Goal: Contribute content: Contribute content

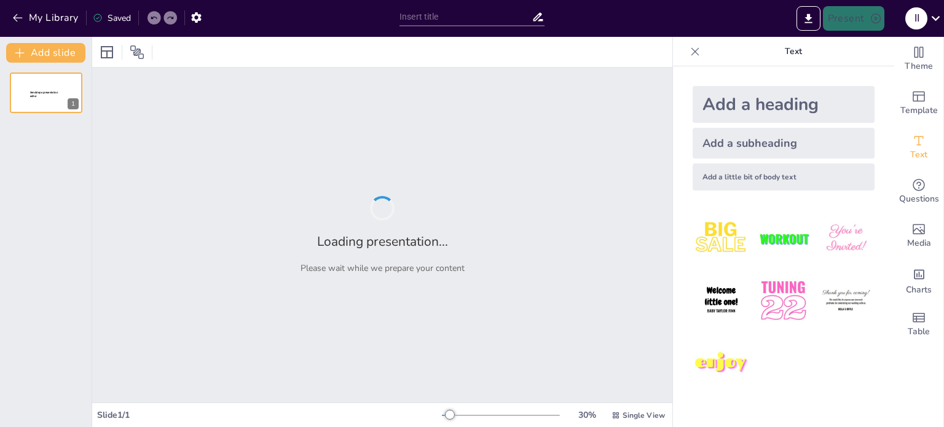
type input "HUKUM TATA NEGARA"
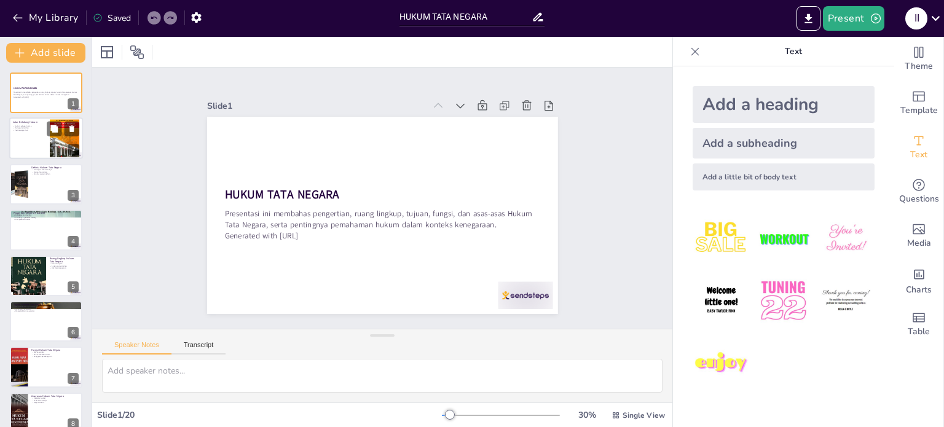
click at [22, 147] on div at bounding box center [46, 139] width 74 height 42
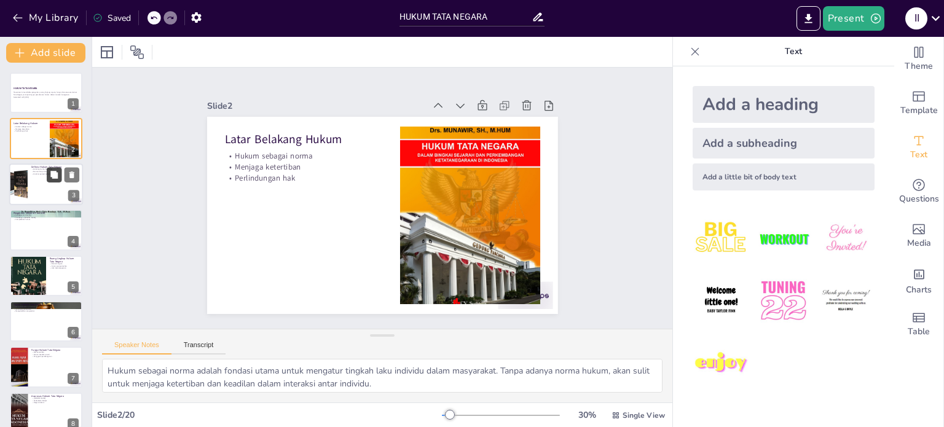
click at [50, 174] on icon at bounding box center [54, 174] width 9 height 9
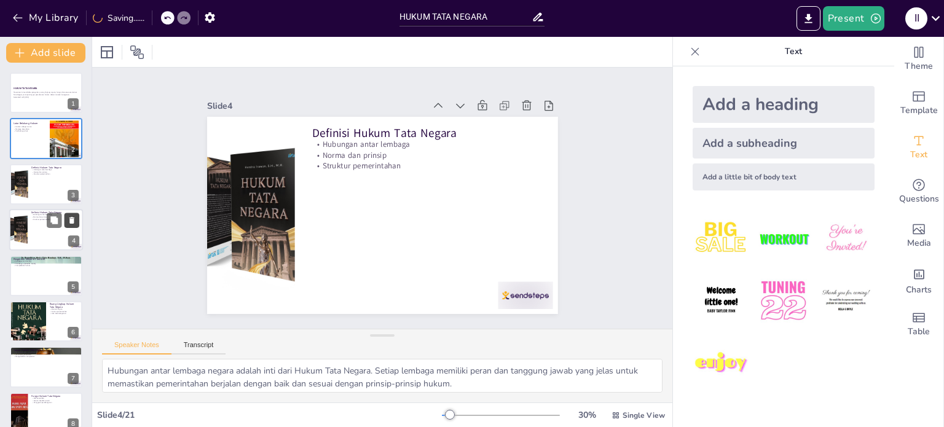
click at [74, 217] on icon at bounding box center [72, 220] width 9 height 9
type textarea "Pendapat Van der Pot memberikan gambaran yang jelas tentang bagaimana Hukum Tat…"
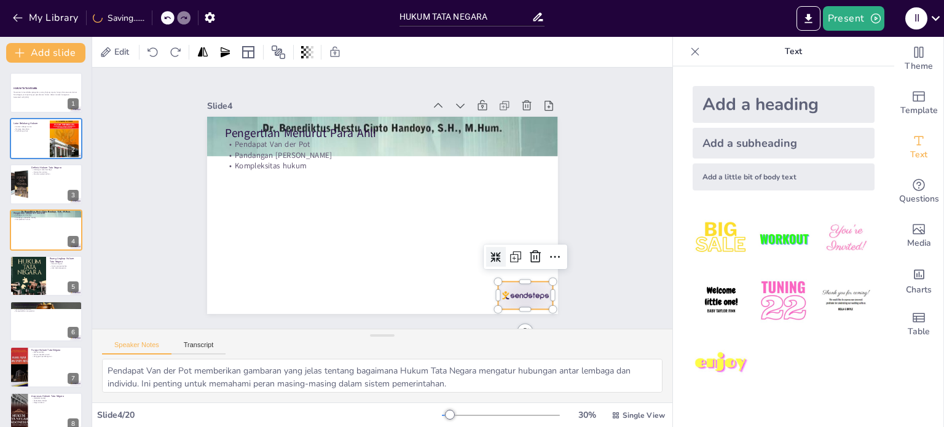
click at [375, 338] on div at bounding box center [351, 368] width 47 height 61
click at [536, 200] on icon at bounding box center [546, 190] width 20 height 20
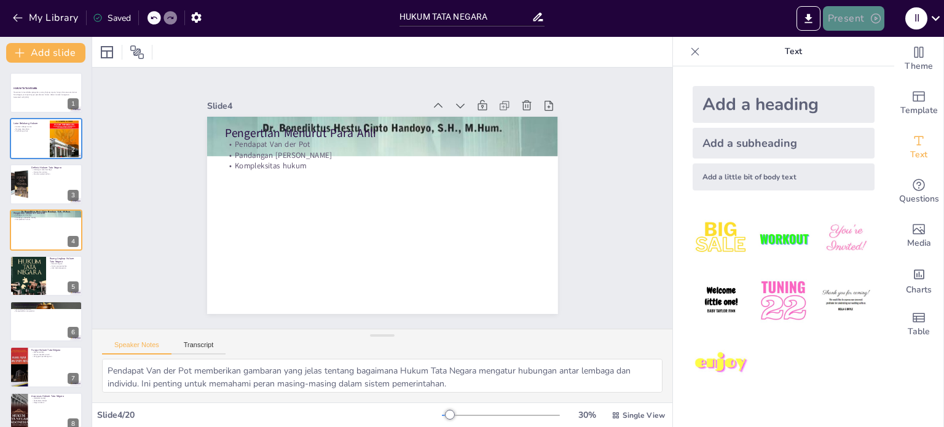
click at [853, 15] on button "Present" at bounding box center [853, 18] width 61 height 25
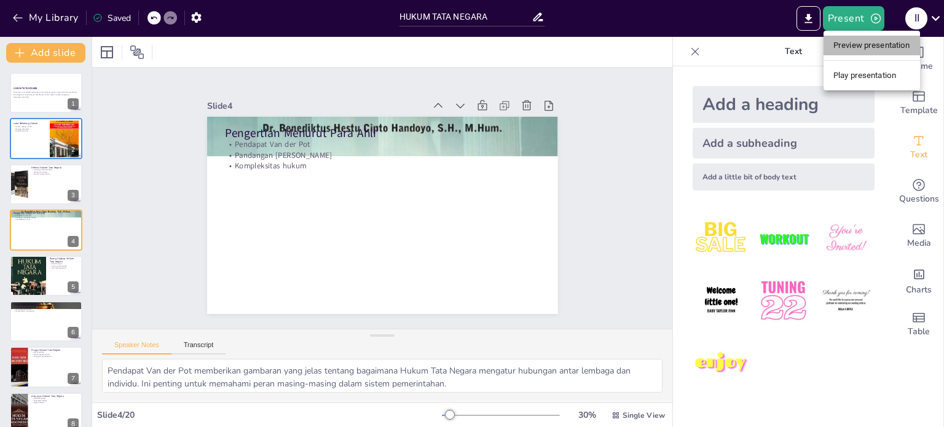
click at [867, 44] on li "Preview presentation" at bounding box center [871, 46] width 96 height 20
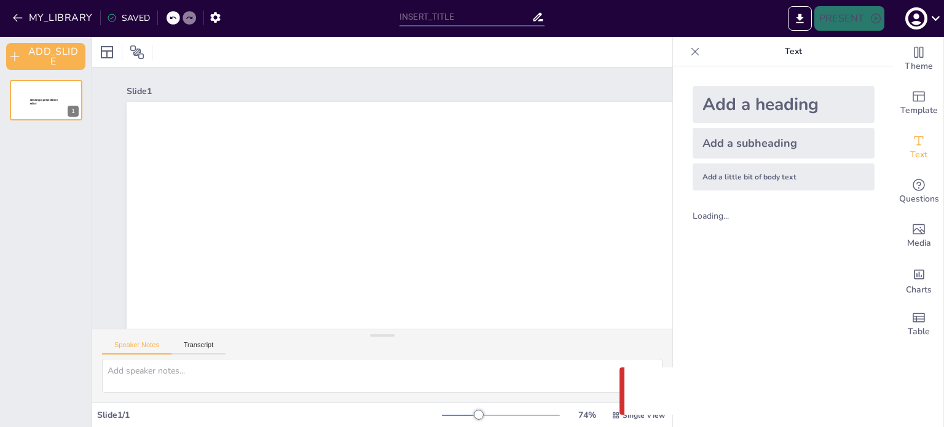
type input "HUKUM TATA NEGARA"
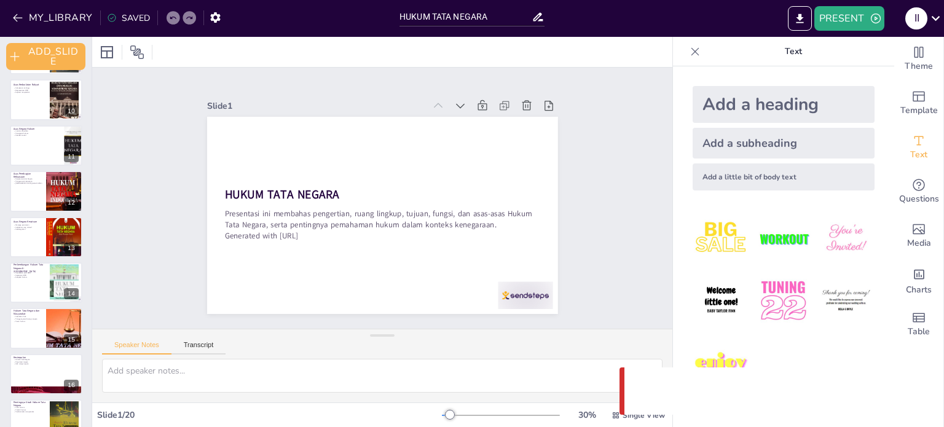
scroll to position [433, 0]
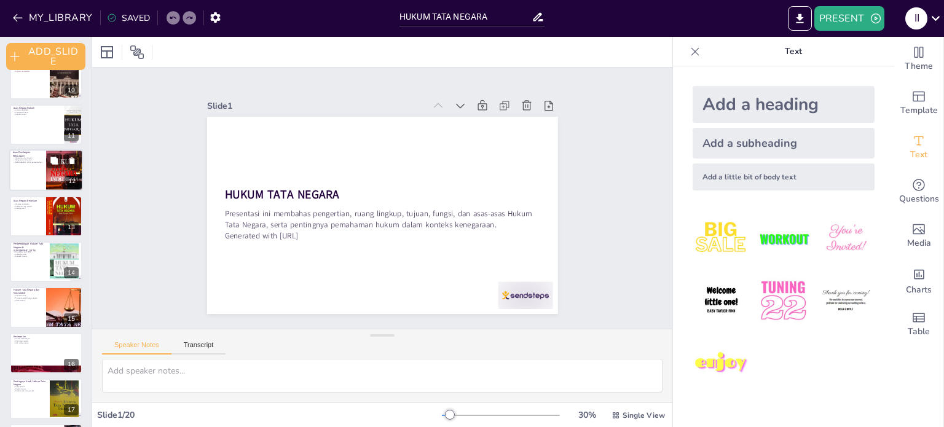
click at [34, 182] on div at bounding box center [46, 170] width 74 height 42
type textarea "Kerjasama antar bagian dalam pemerintahan penting untuk menciptakan sinergi yan…"
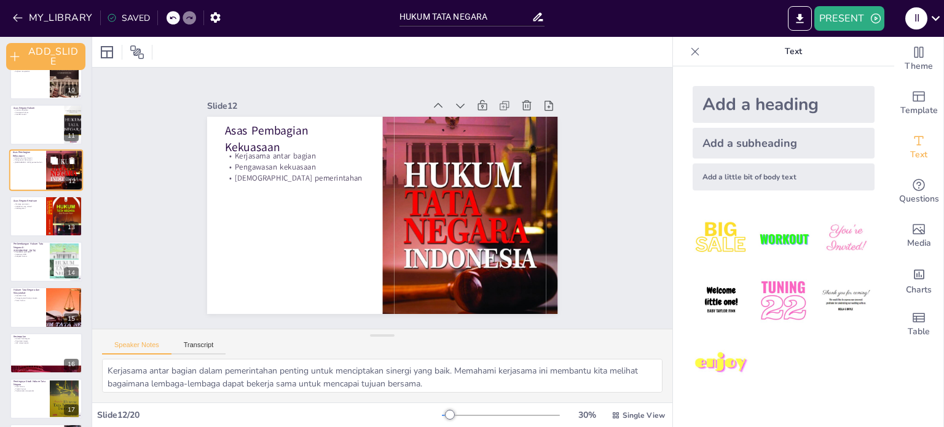
scroll to position [354, 0]
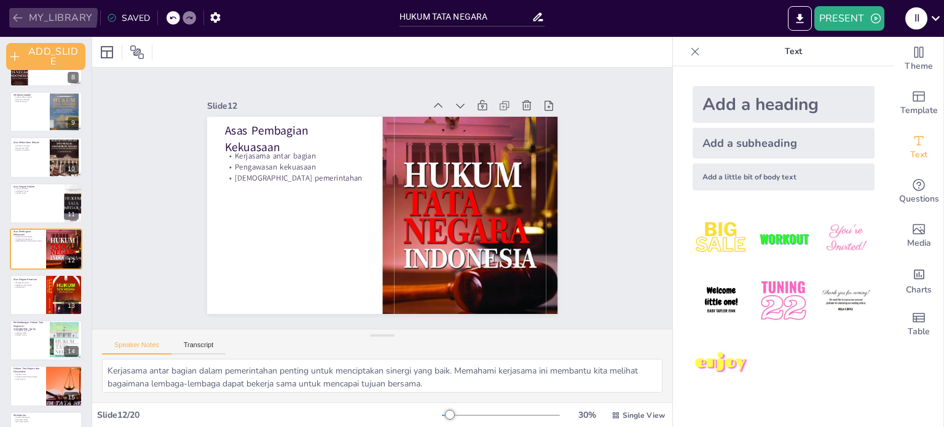
click at [17, 13] on icon "button" at bounding box center [18, 18] width 12 height 12
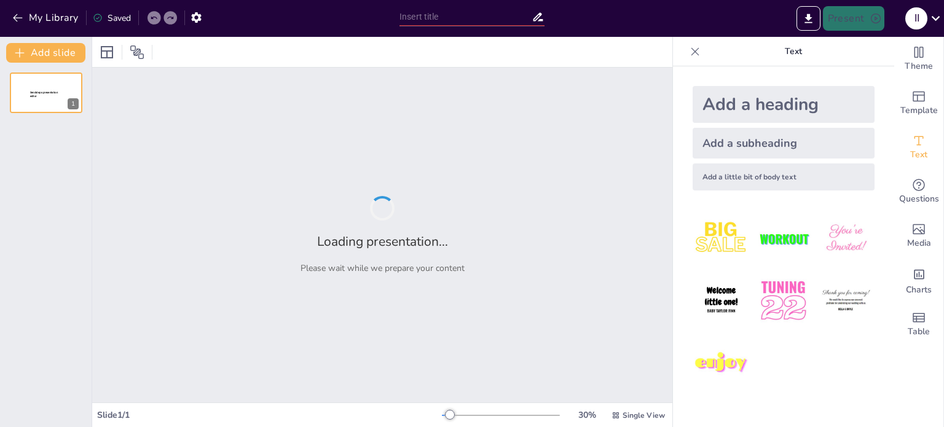
type input "HUKUM TATA NEGARA"
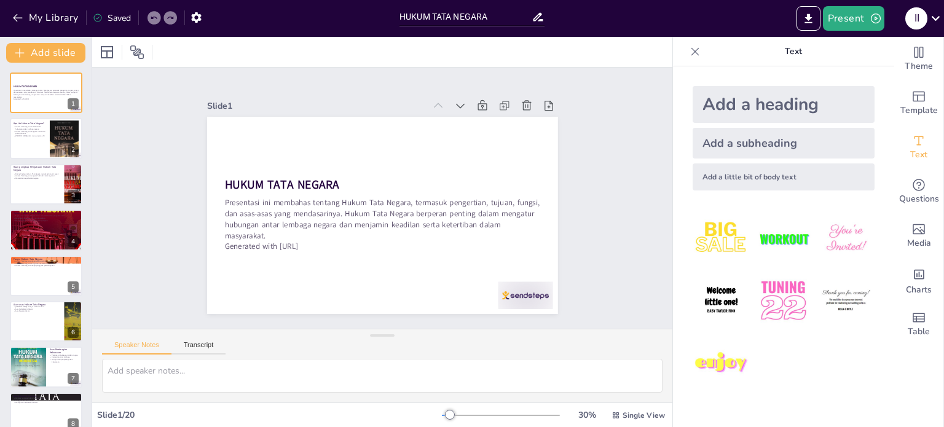
checkbox input "true"
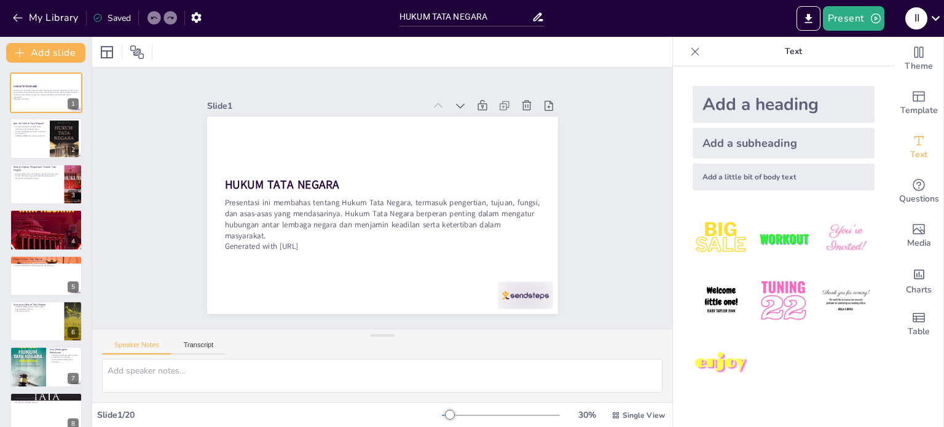
checkbox input "true"
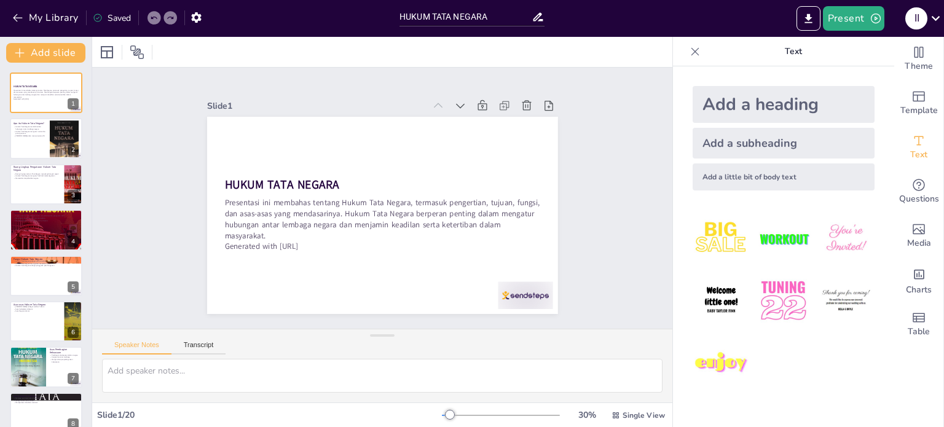
checkbox input "true"
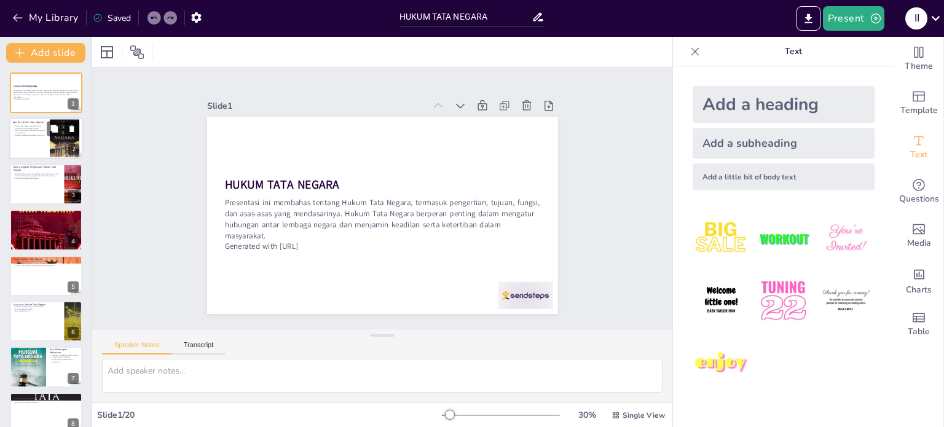
checkbox input "true"
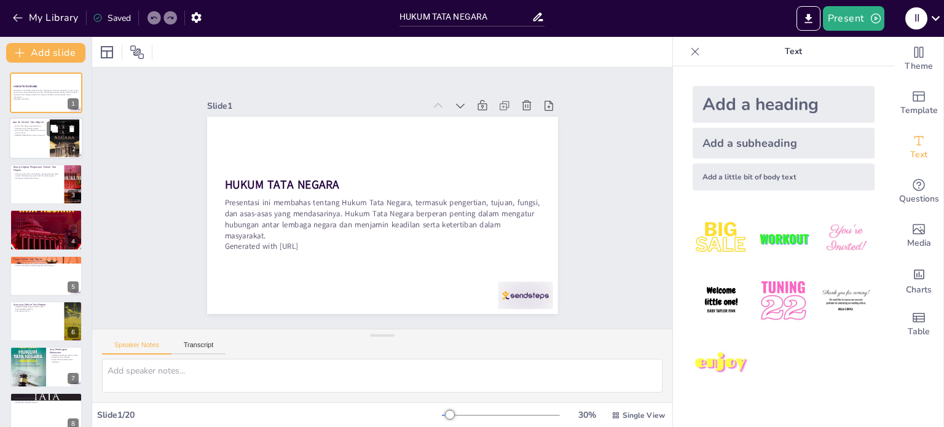
checkbox input "true"
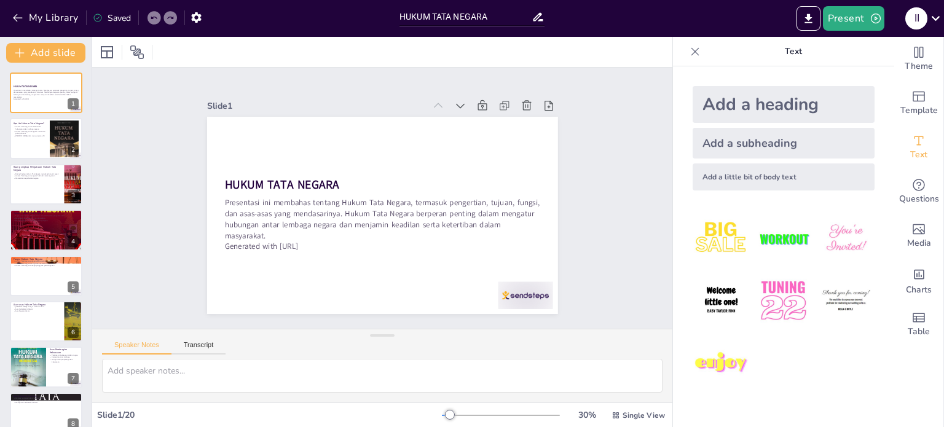
checkbox input "true"
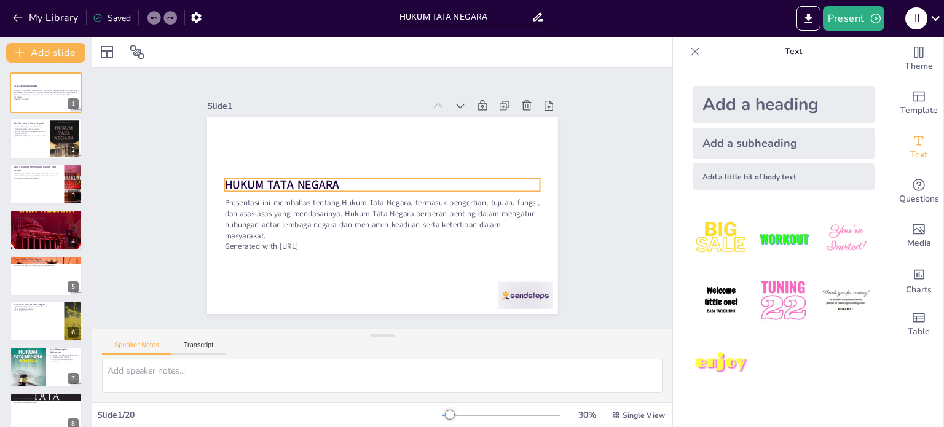
checkbox input "true"
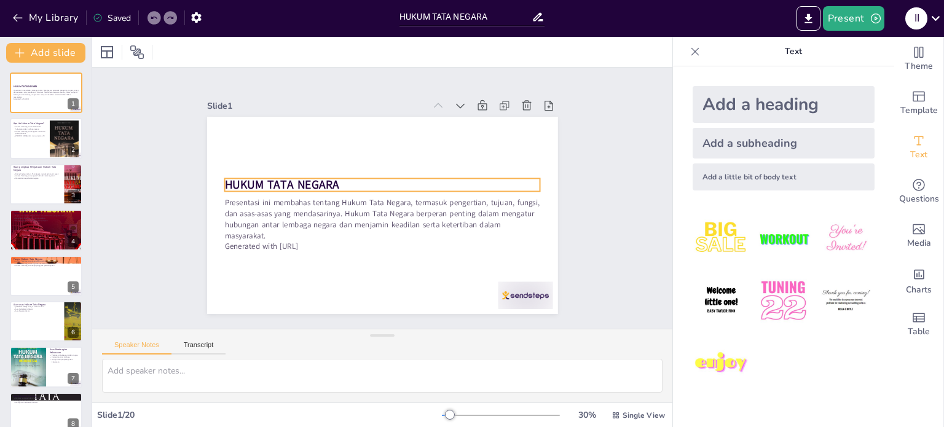
checkbox input "true"
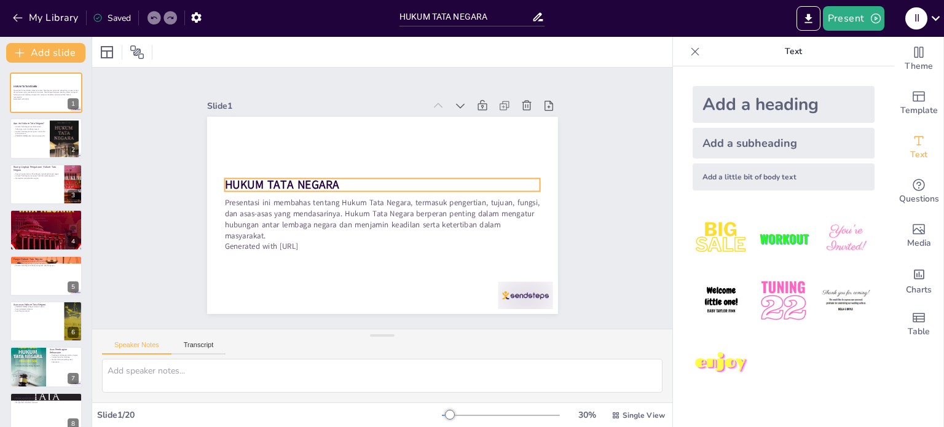
checkbox input "true"
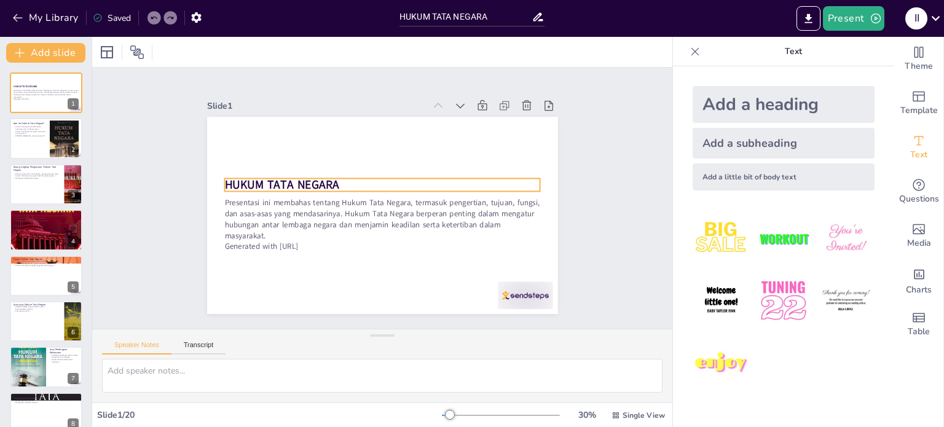
checkbox input "true"
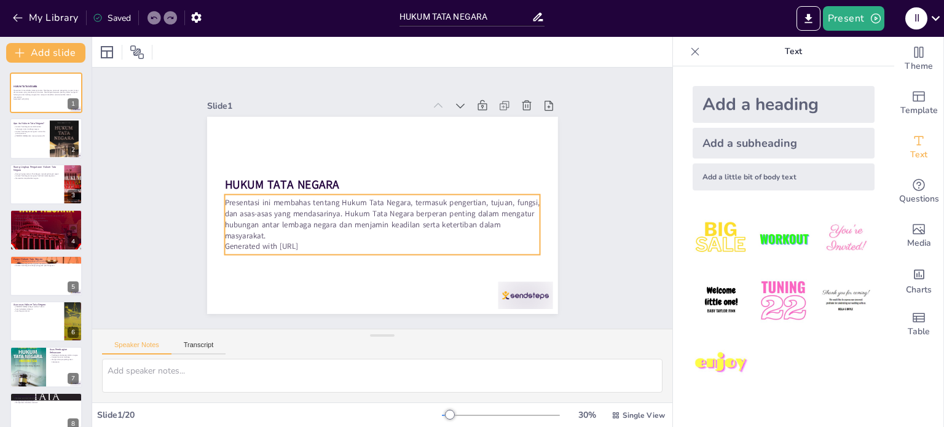
checkbox input "true"
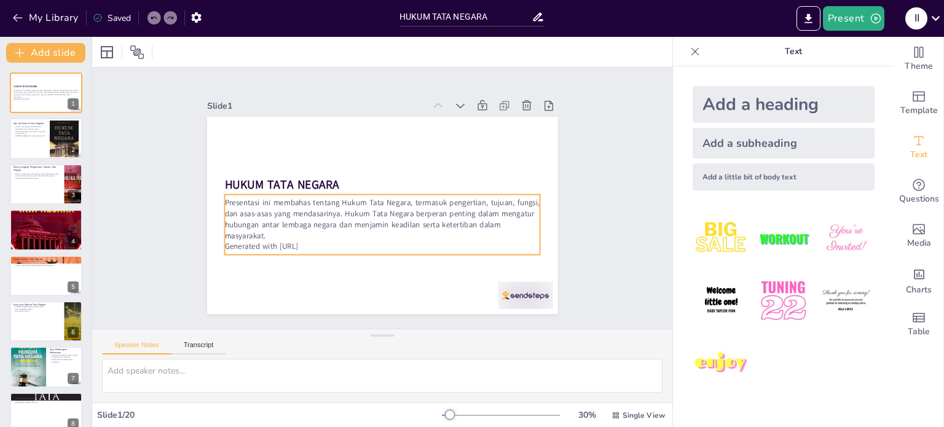
checkbox input "true"
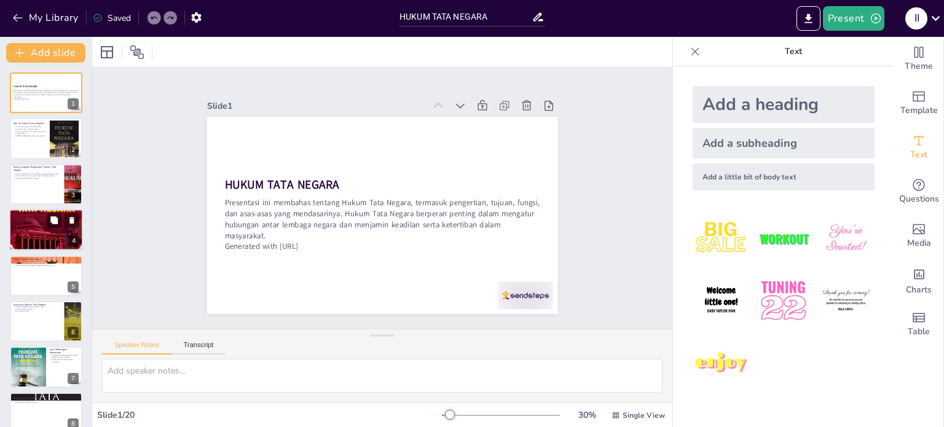
checkbox input "true"
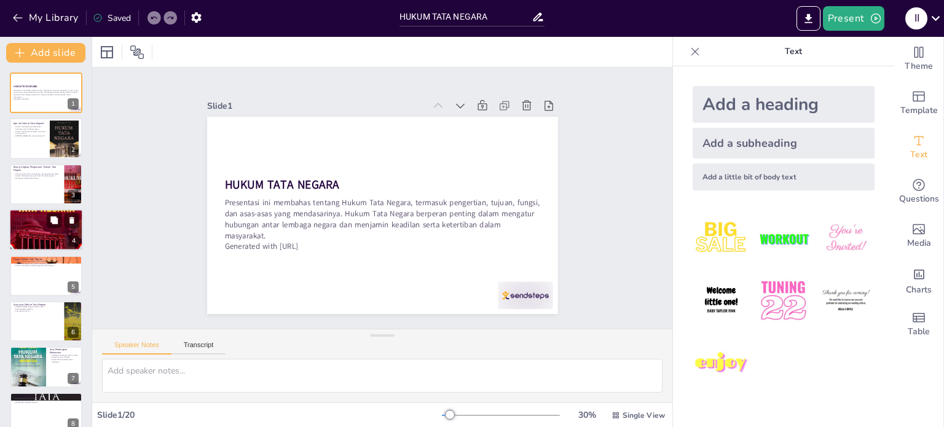
checkbox input "true"
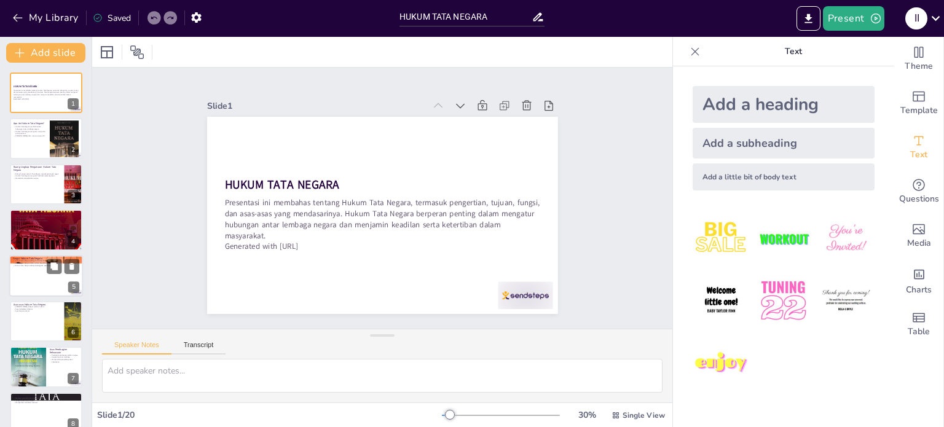
checkbox input "true"
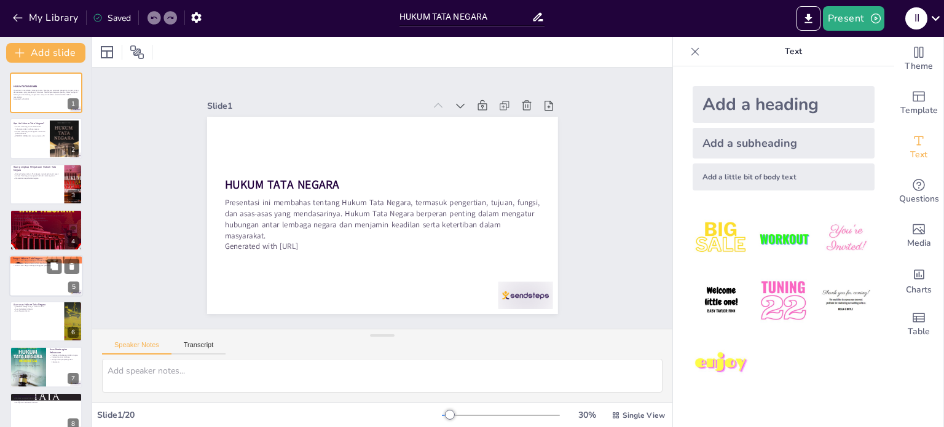
checkbox input "true"
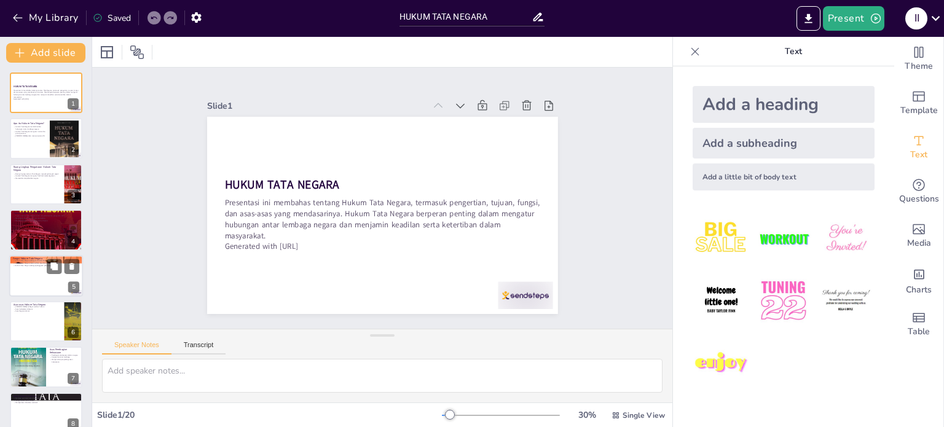
checkbox input "true"
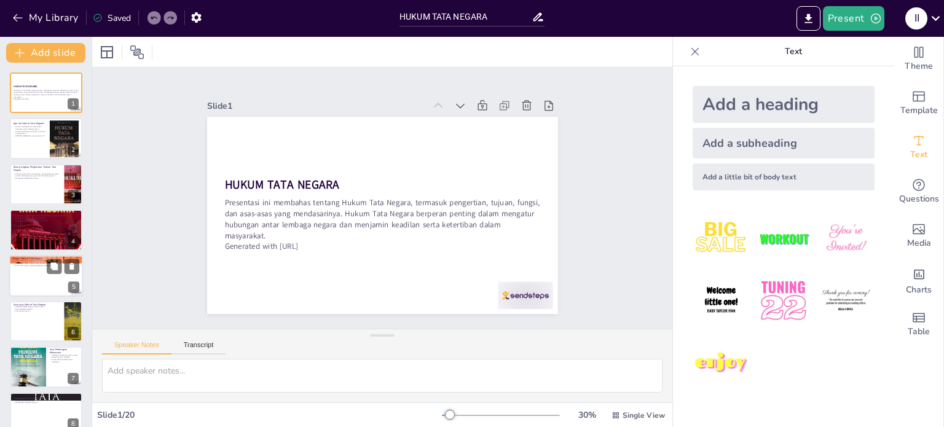
checkbox input "true"
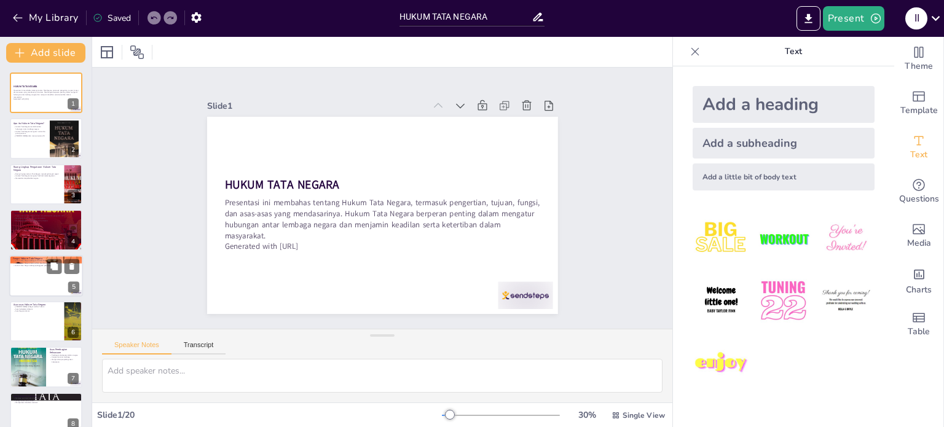
checkbox input "true"
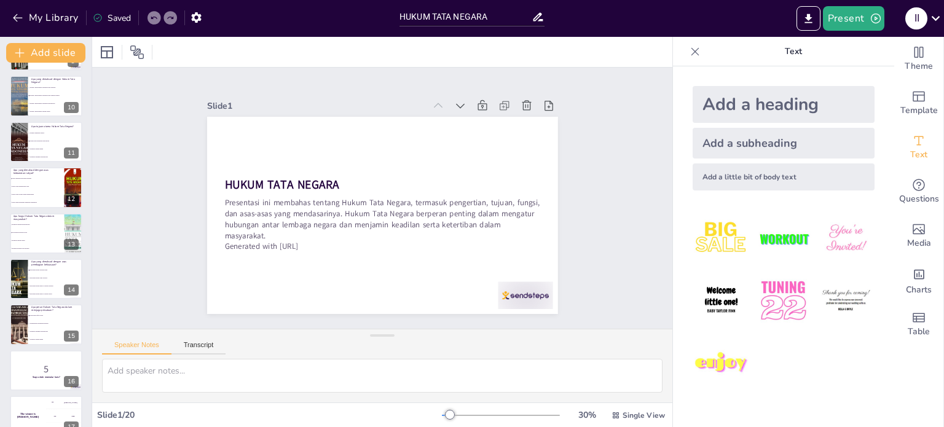
checkbox input "true"
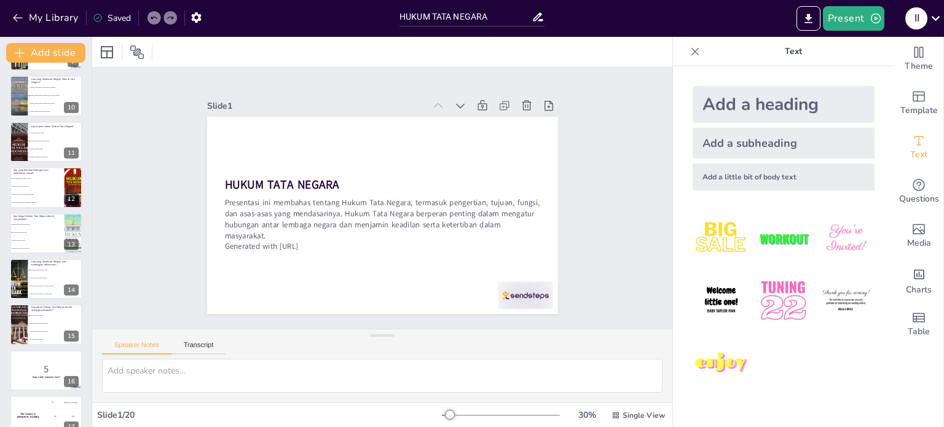
checkbox input "true"
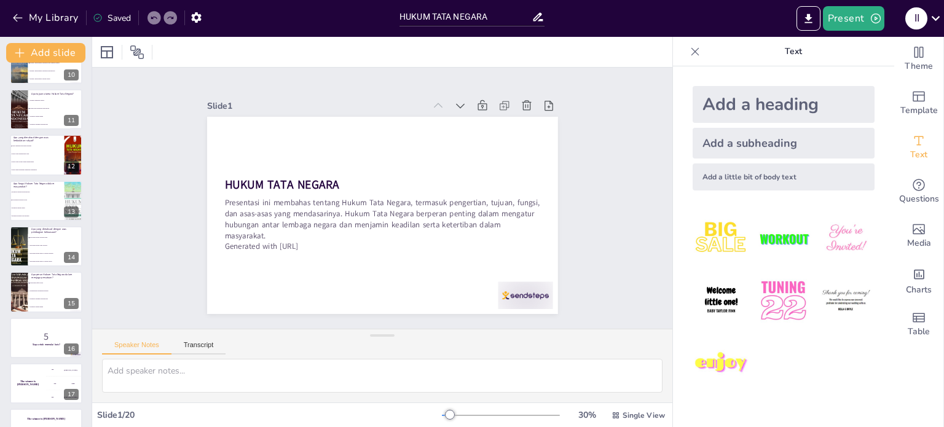
checkbox input "true"
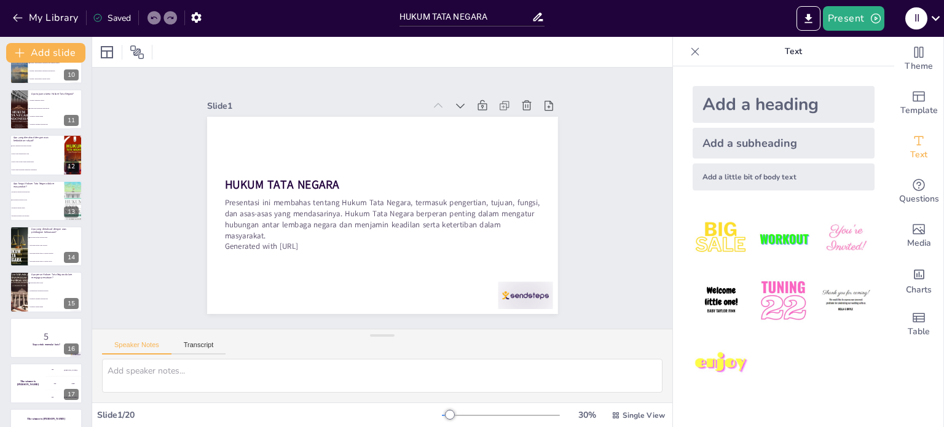
checkbox input "true"
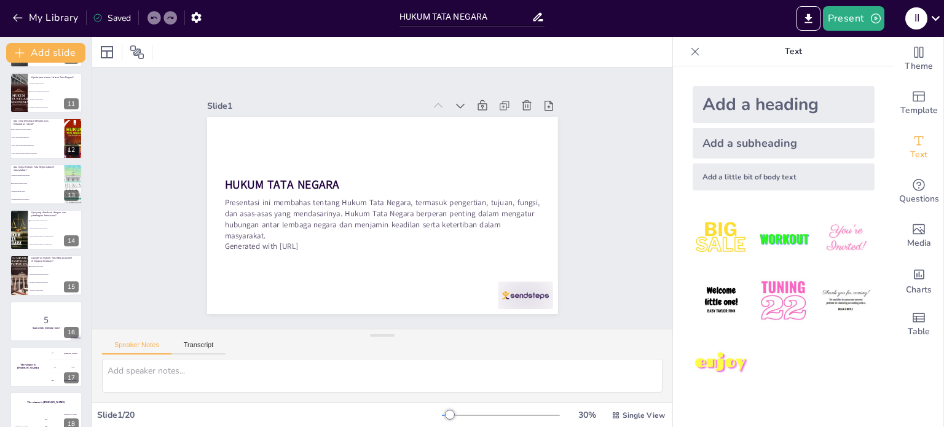
checkbox input "true"
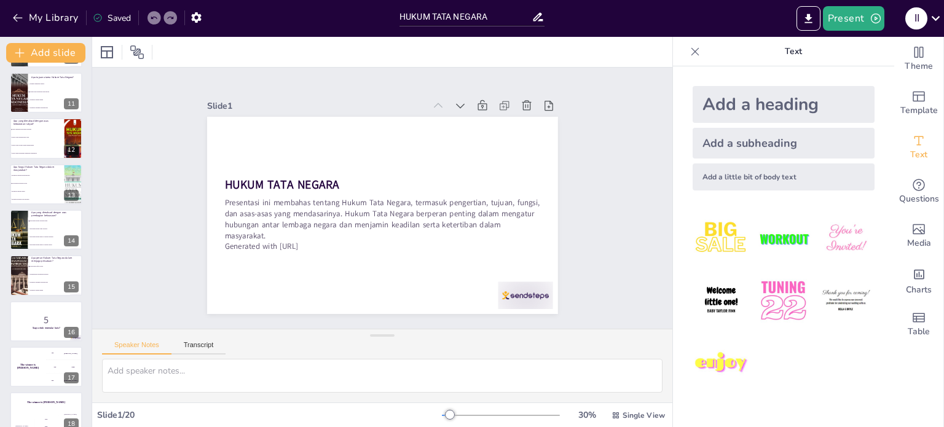
checkbox input "true"
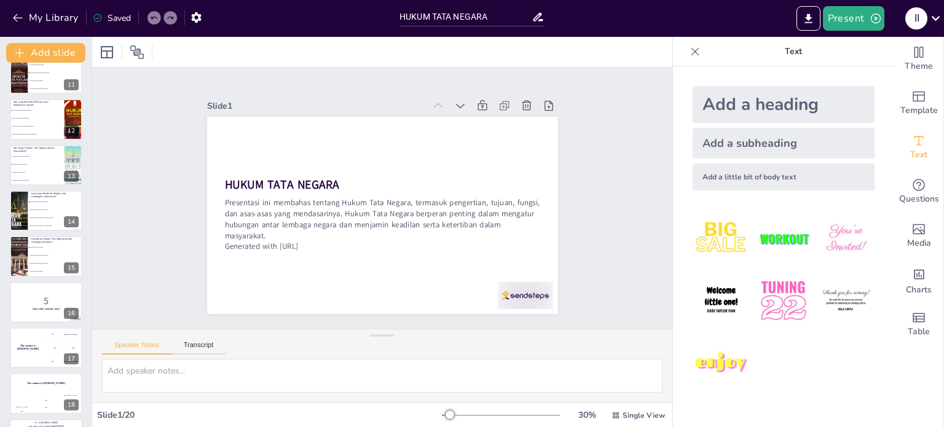
checkbox input "true"
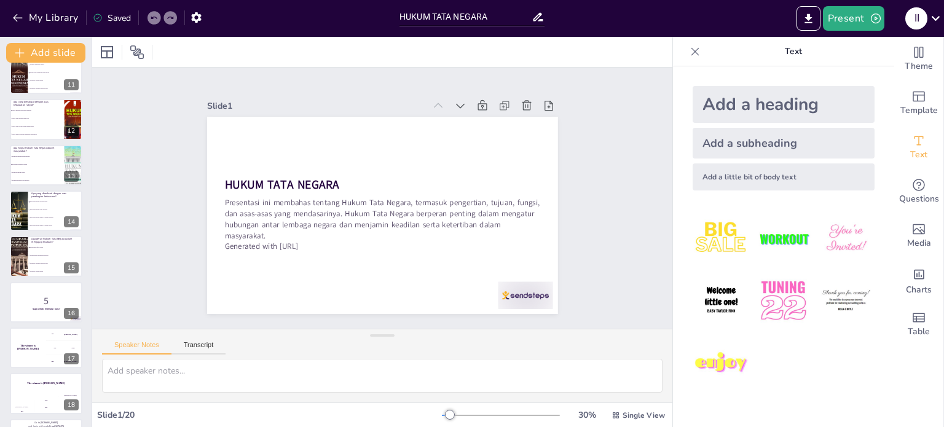
checkbox input "true"
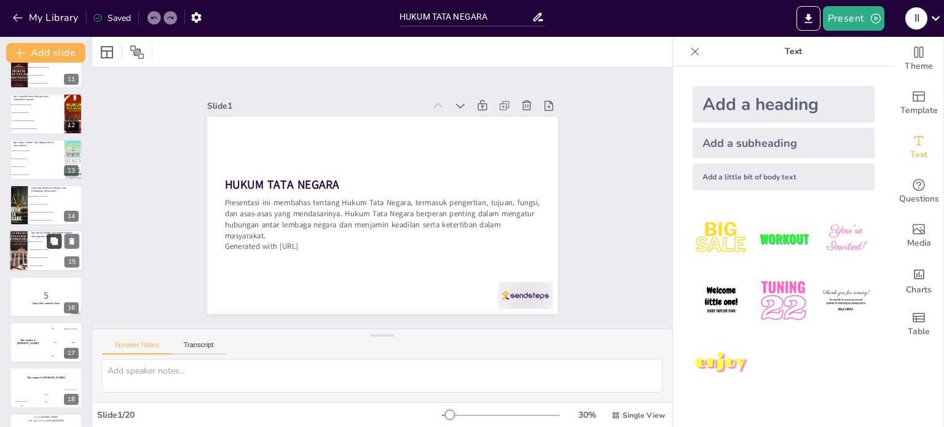
checkbox input "true"
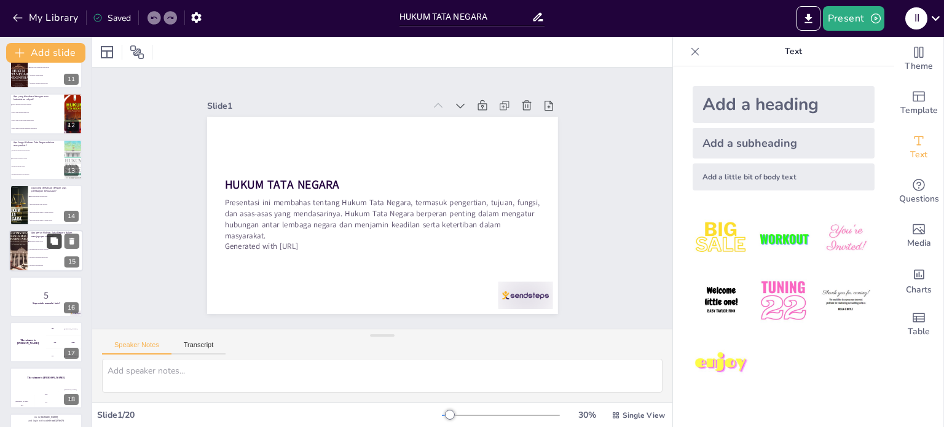
checkbox input "true"
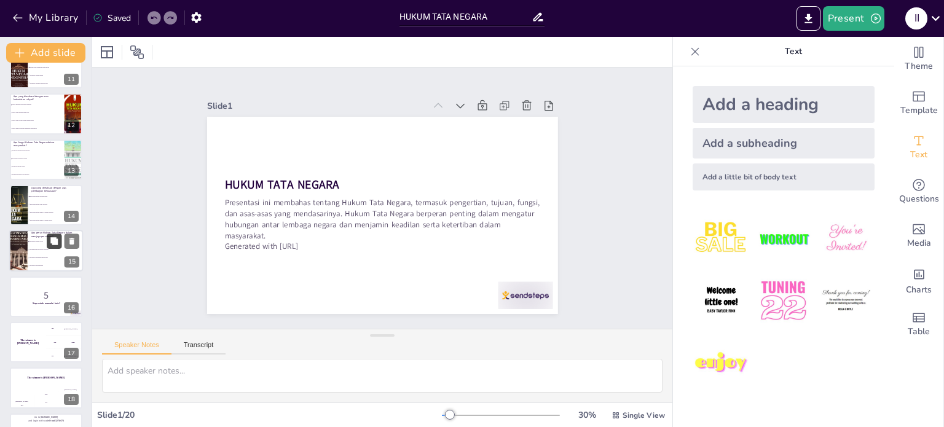
checkbox input "true"
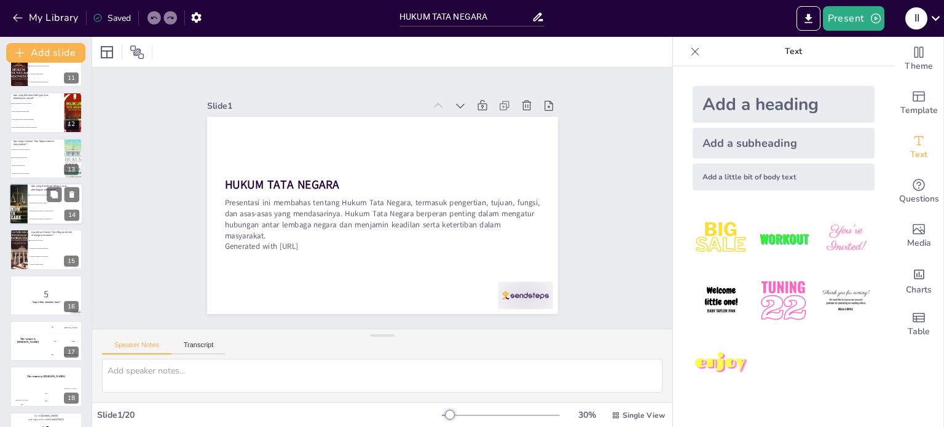
checkbox input "true"
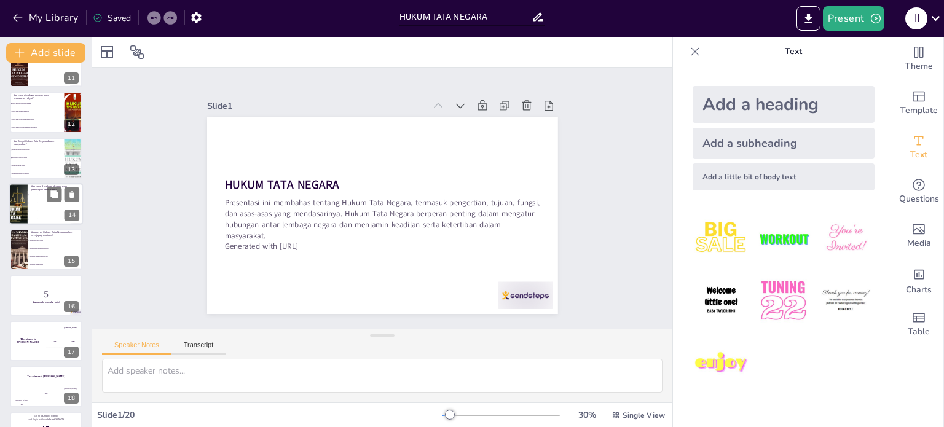
checkbox input "true"
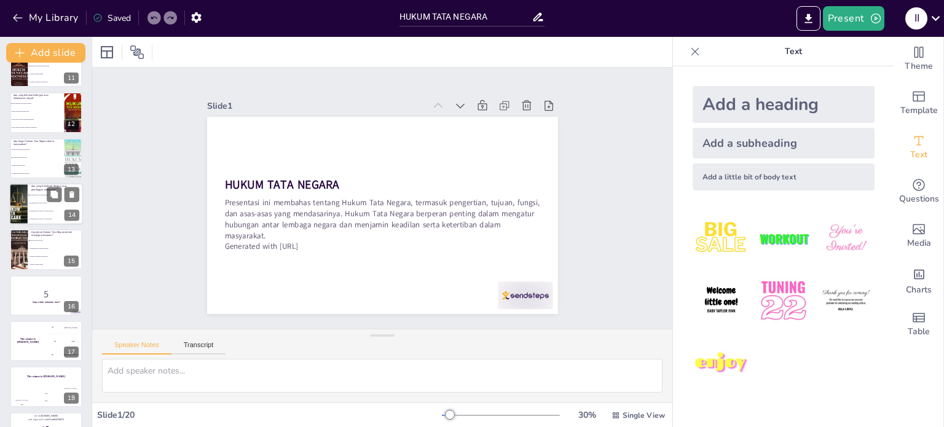
checkbox input "true"
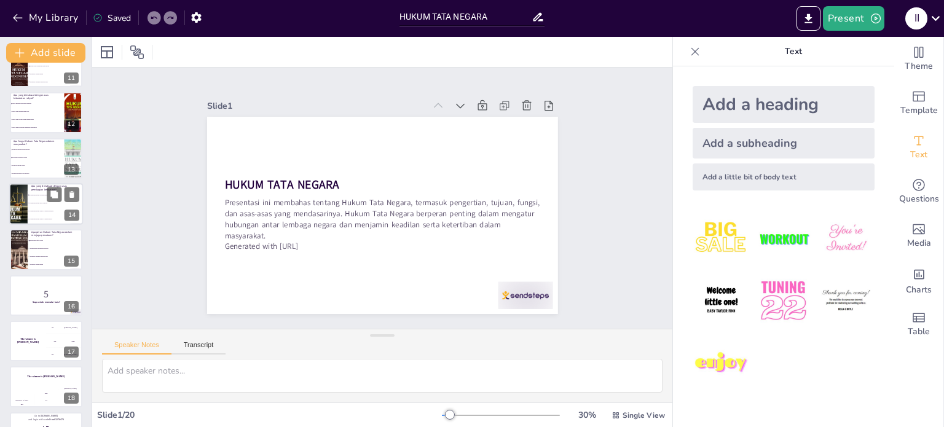
checkbox input "true"
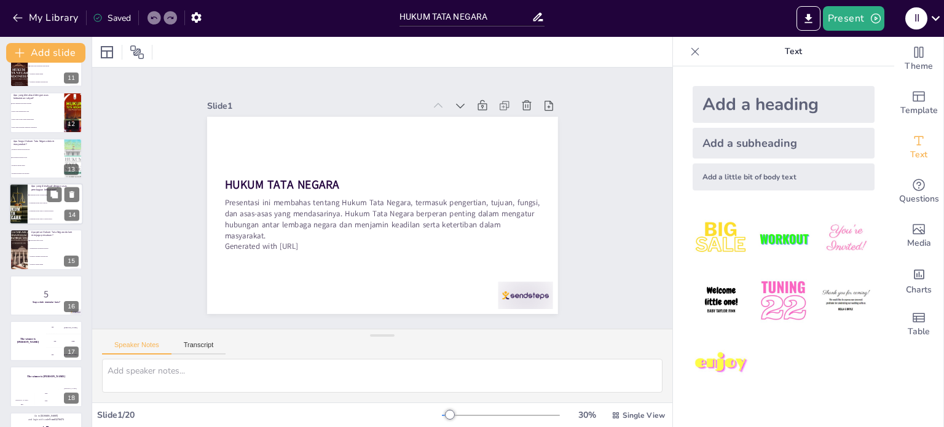
checkbox input "true"
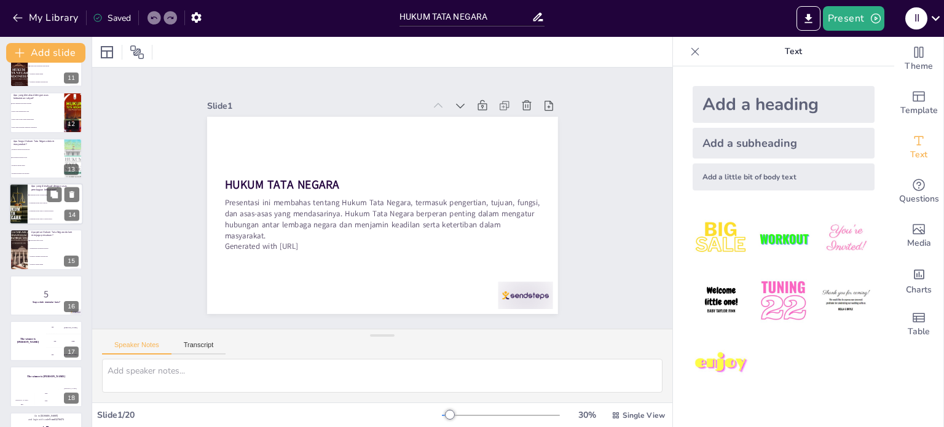
checkbox input "true"
click at [44, 213] on li "Kekuasaan negara hanya di tangan presiden" at bounding box center [55, 211] width 55 height 8
type textarea "Jawaban yang benar adalah Kekuasaan negara terpisah-pisah. Hal ini dijelaskan d…"
checkbox input "true"
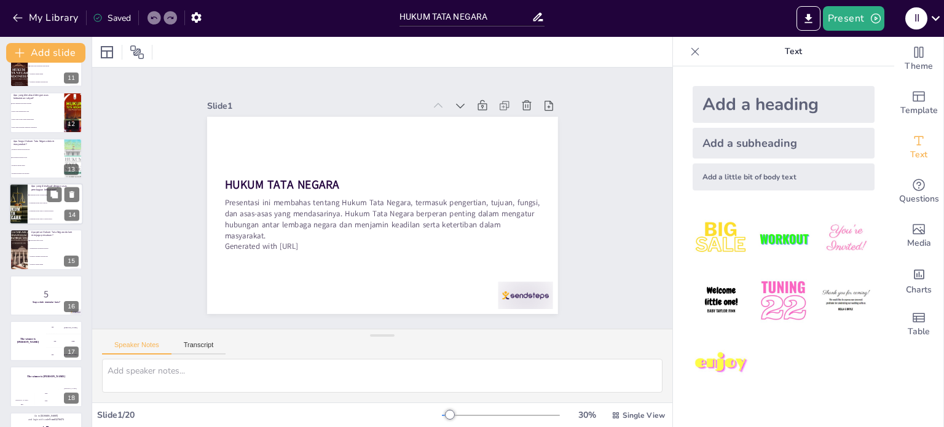
checkbox input "true"
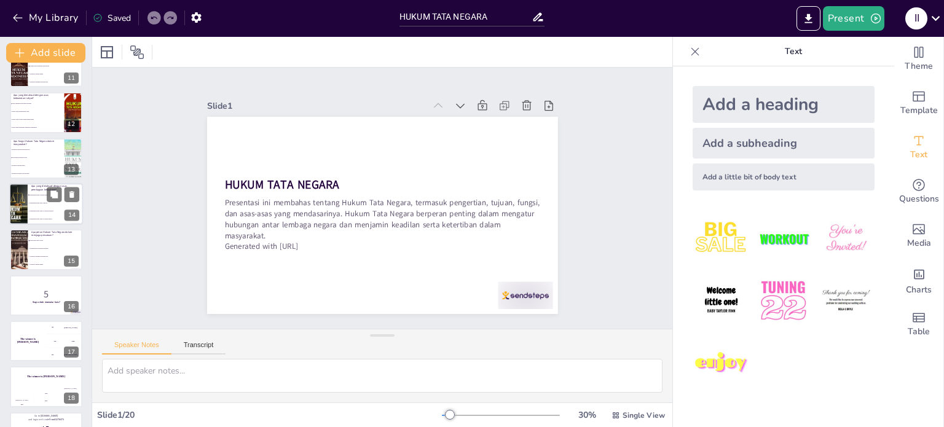
checkbox input "true"
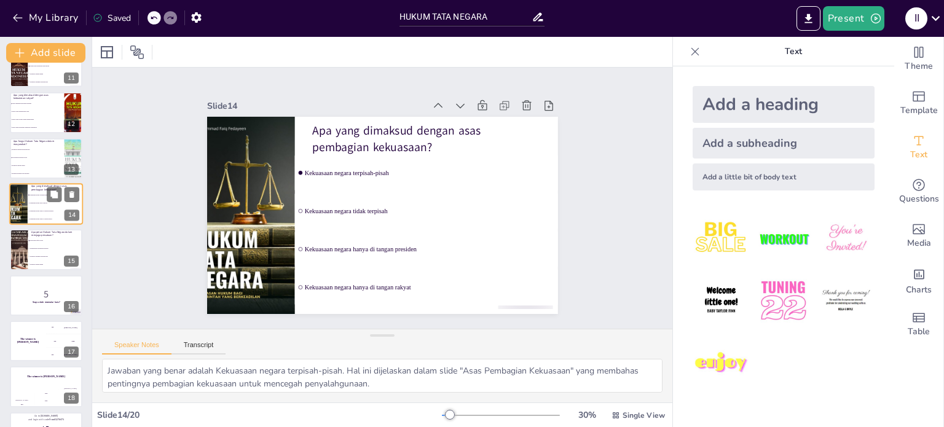
scroll to position [442, 0]
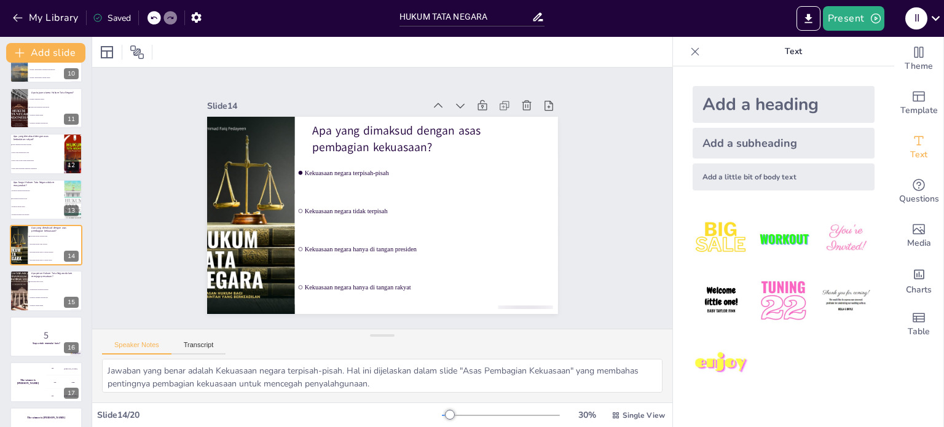
checkbox input "true"
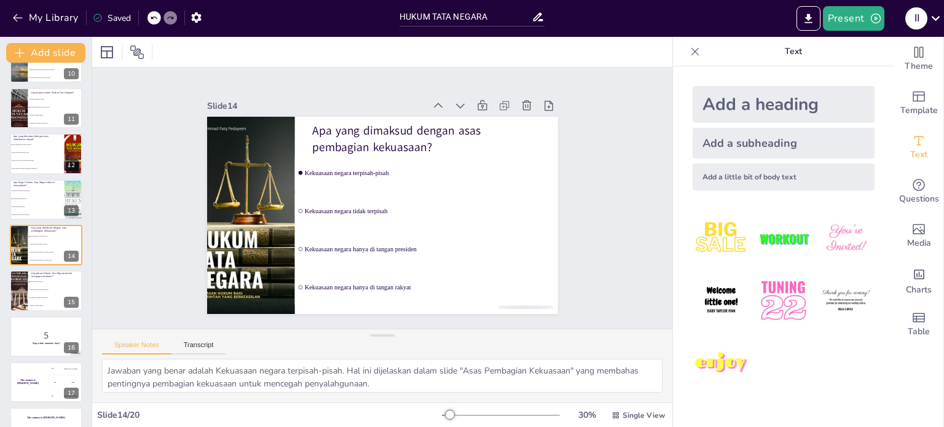
checkbox input "true"
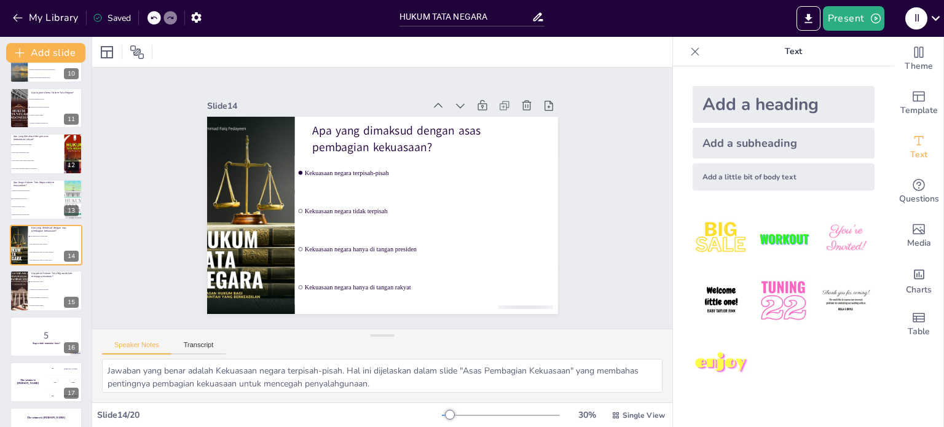
checkbox input "true"
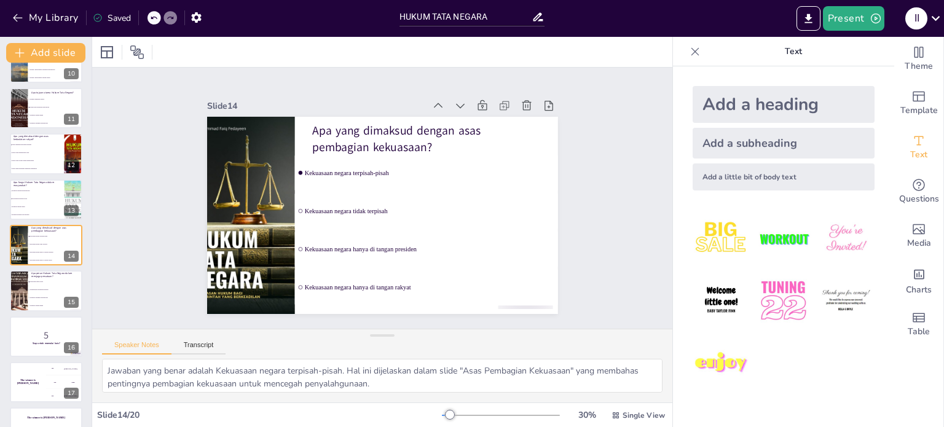
checkbox input "true"
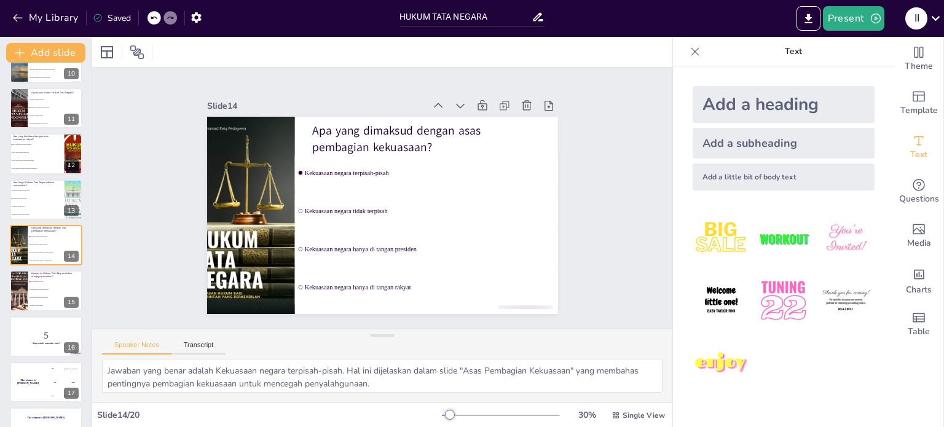
checkbox input "true"
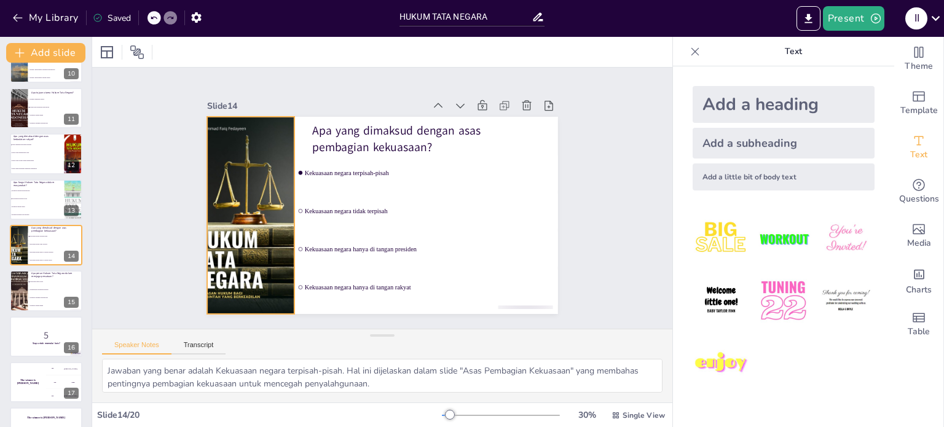
checkbox input "true"
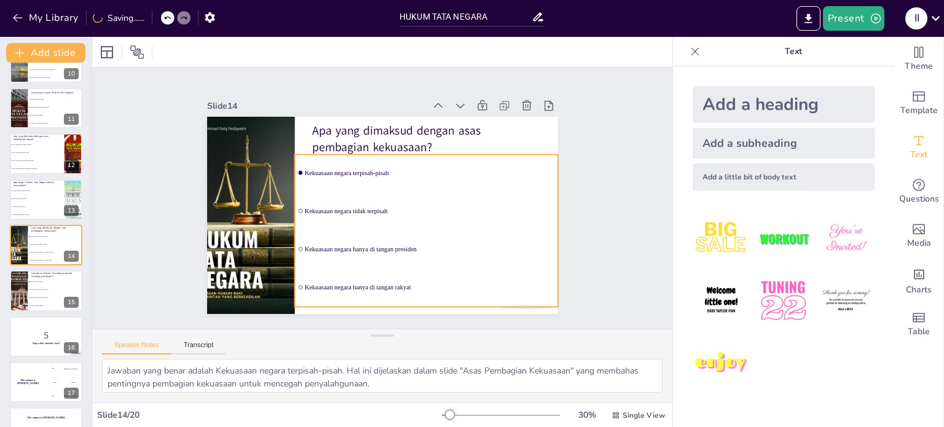
checkbox input "true"
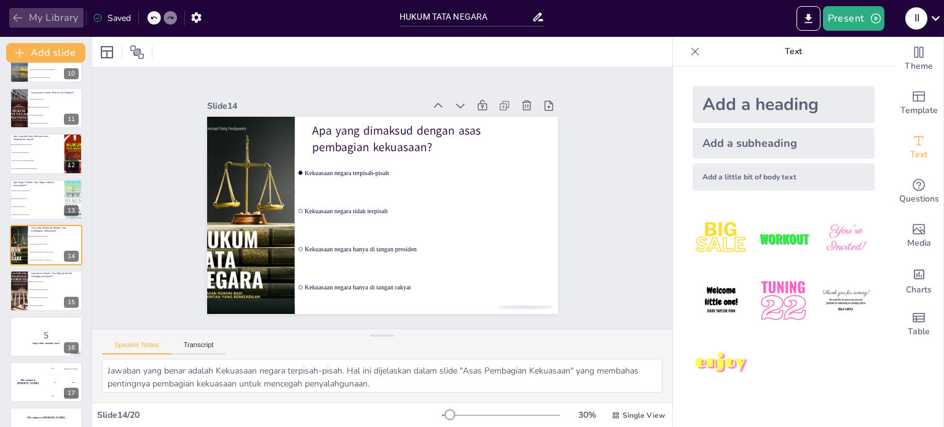
click at [17, 11] on button "My Library" at bounding box center [46, 18] width 74 height 20
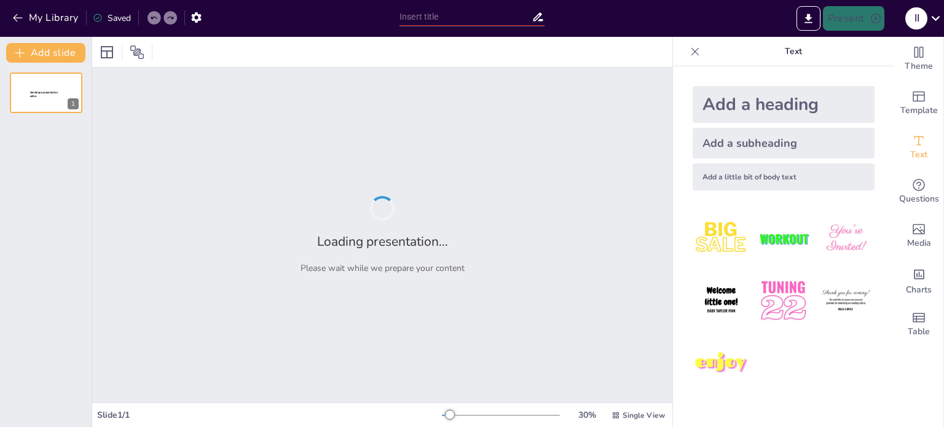
type input "HUKUM TATA NEGARA"
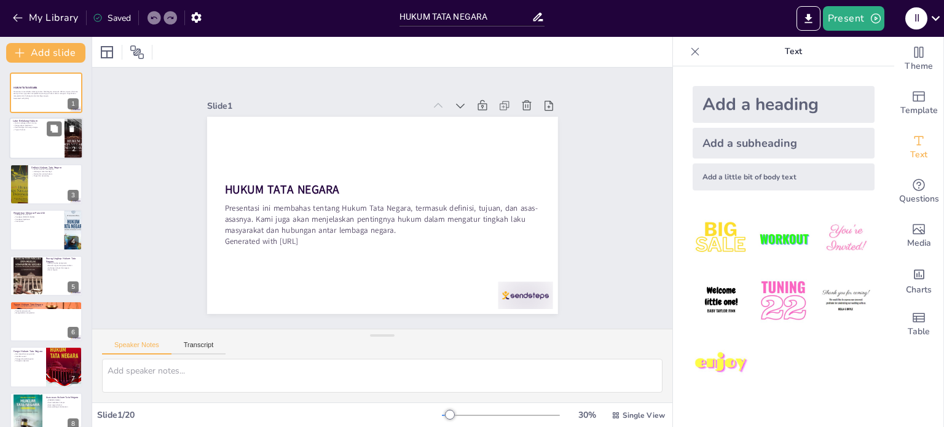
checkbox input "true"
click at [45, 142] on div at bounding box center [46, 139] width 74 height 42
type textarea "Hukum berfungsi sebagai sistem norma yang mengatur tingkah laku manusia dalam m…"
checkbox input "true"
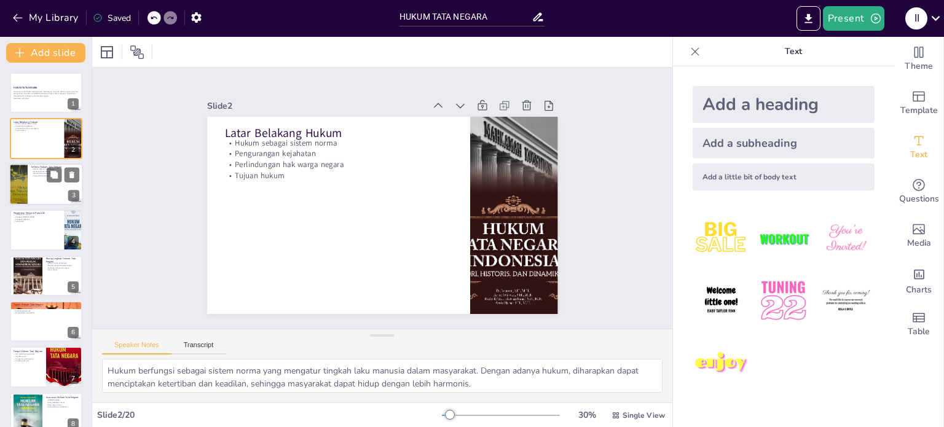
checkbox input "true"
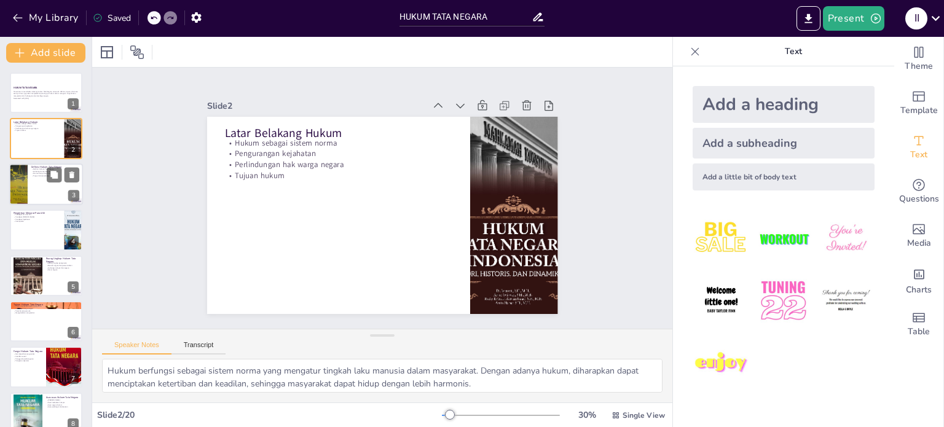
checkbox input "true"
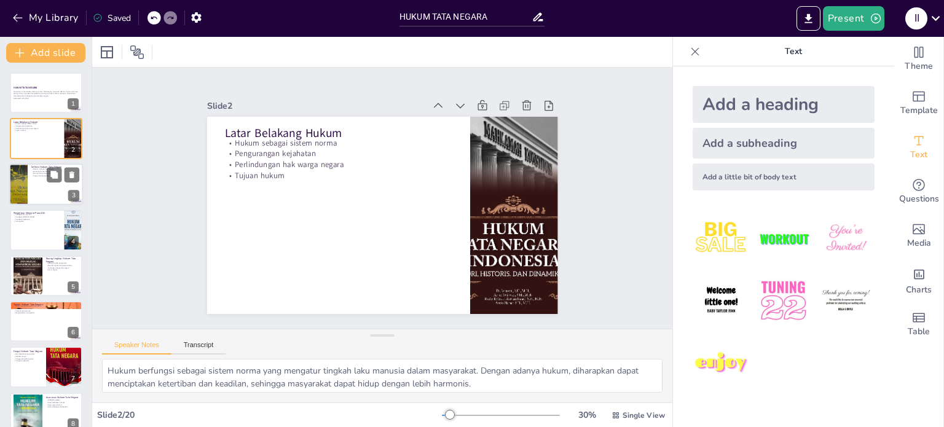
checkbox input "true"
click at [37, 187] on div at bounding box center [46, 184] width 74 height 42
type textarea "Hukum Tata Negara mendefinisikan struktur dan hubungan antar lembaga negara. Me…"
checkbox input "true"
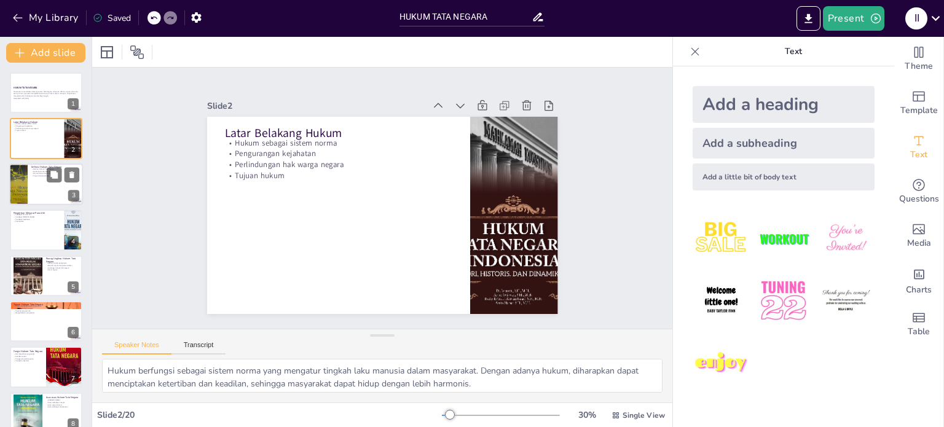
checkbox input "true"
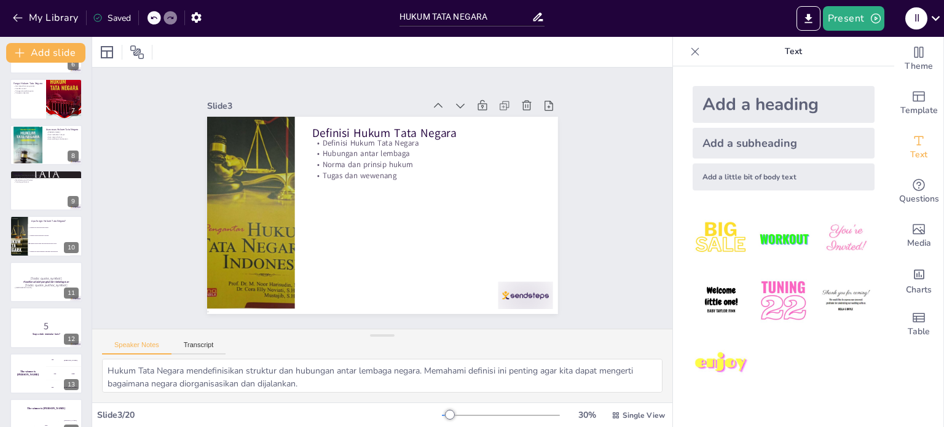
checkbox input "true"
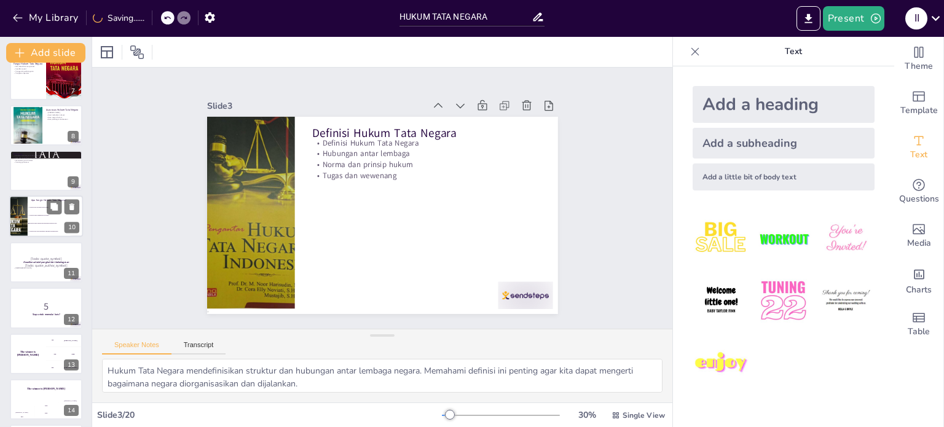
checkbox input "true"
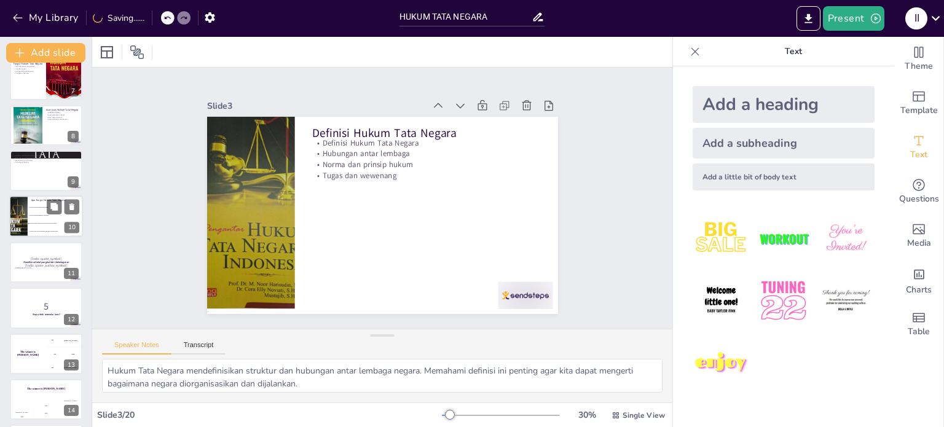
checkbox input "true"
click at [36, 237] on div "Apa fungsi Hukum Tata Negara? Sebagai alat ketertiban masyarakat Sebagai sarana…" at bounding box center [46, 217] width 74 height 42
type textarea "Jawaban yang benar adalah "Sebagai sarana untuk mewujudkan keadilan sosial" yan…"
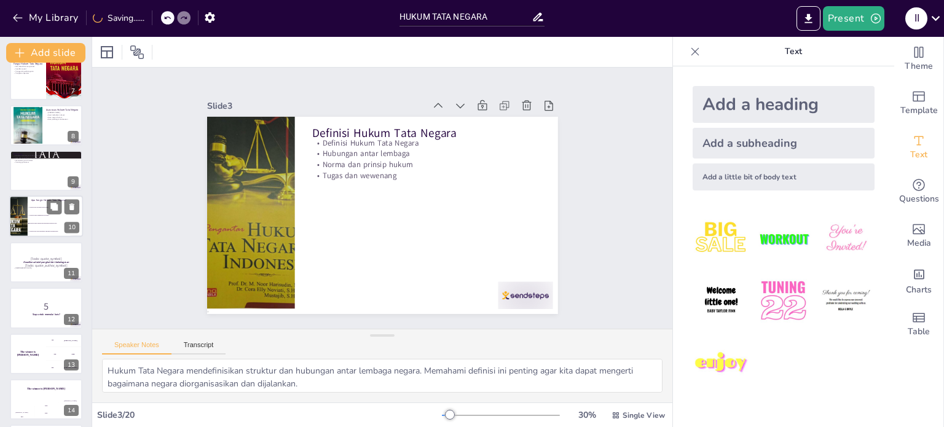
checkbox input "true"
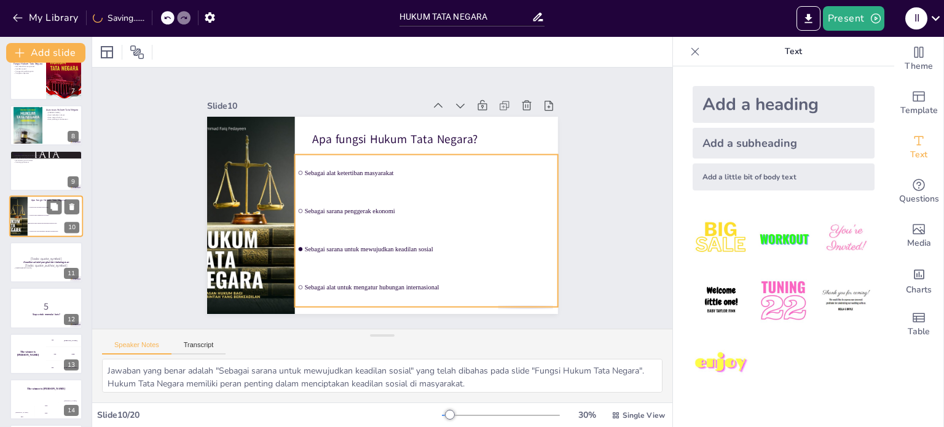
scroll to position [259, 0]
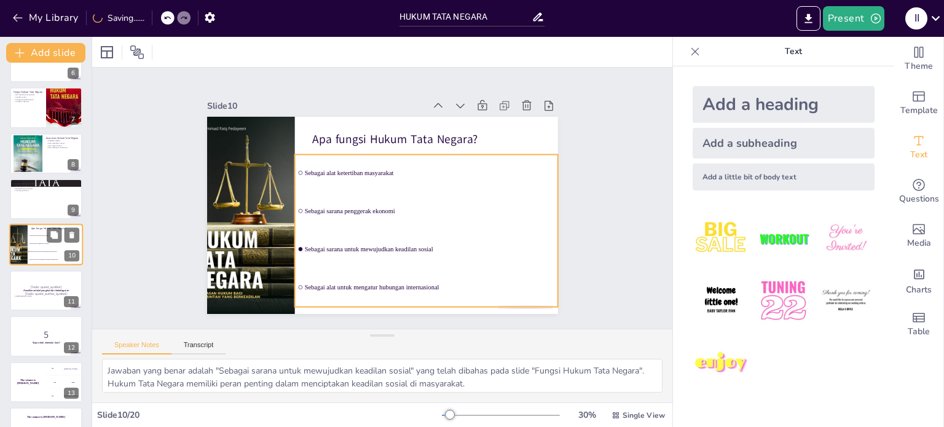
checkbox input "true"
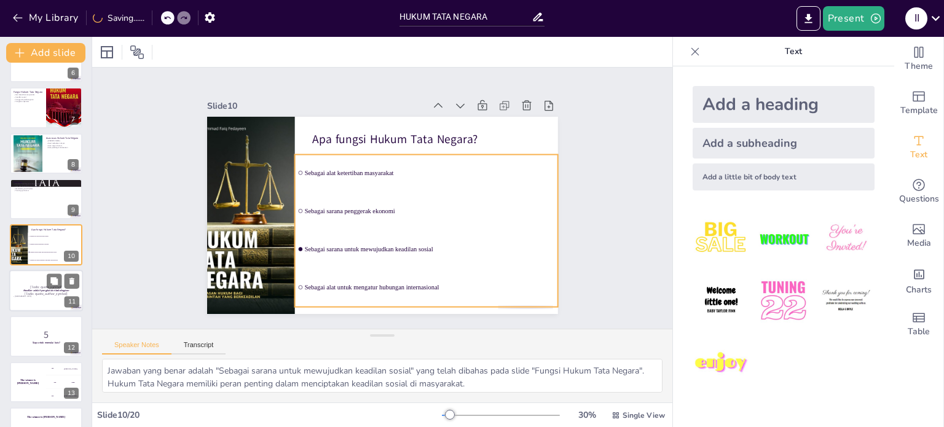
checkbox input "true"
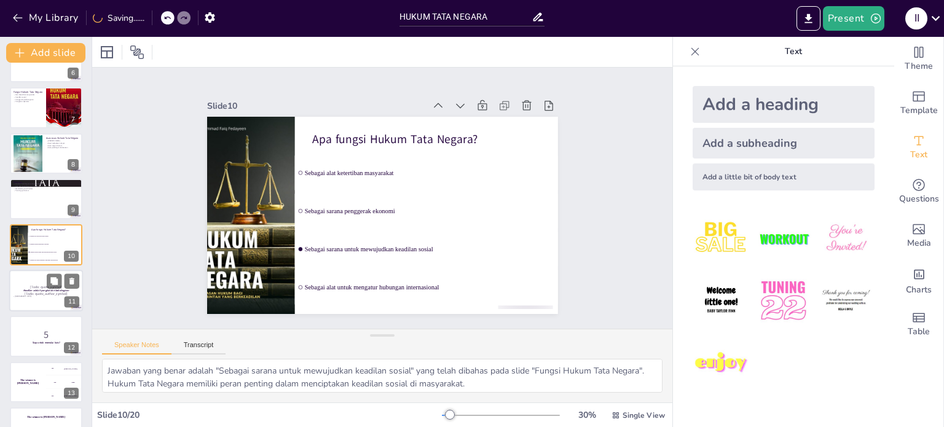
checkbox input "true"
click at [39, 282] on div at bounding box center [46, 291] width 74 height 42
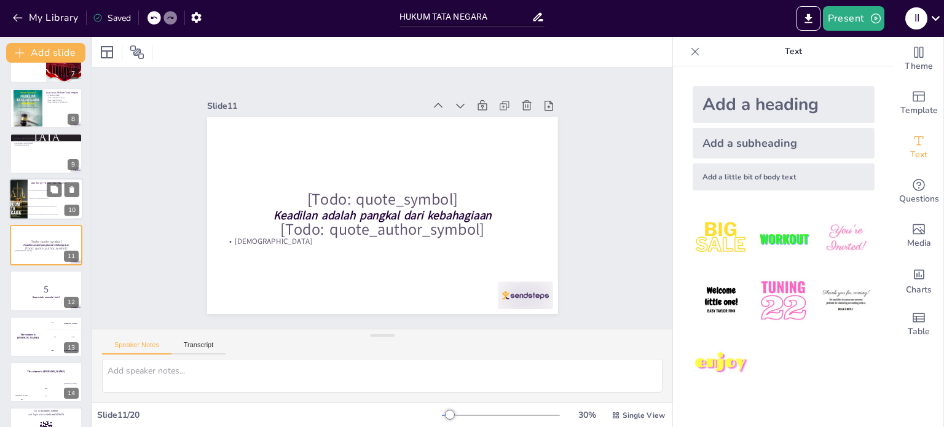
scroll to position [564, 0]
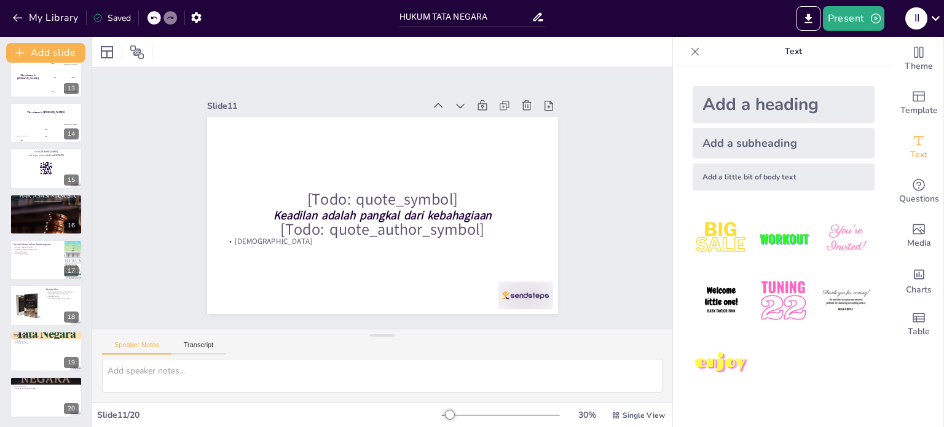
checkbox input "true"
